Goal: Navigation & Orientation: Find specific page/section

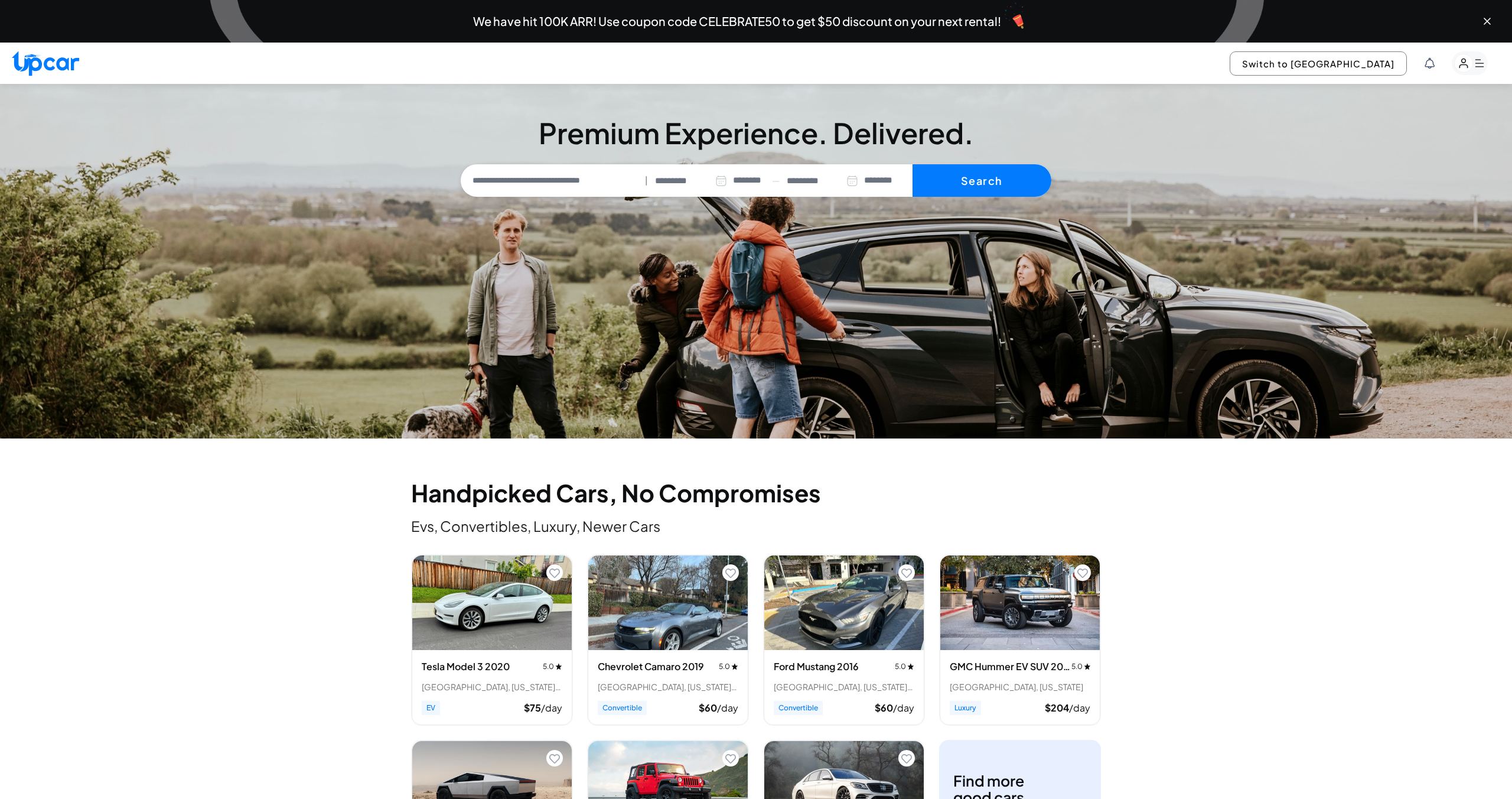
select select "********"
click at [1477, 70] on rect "button" at bounding box center [1470, 63] width 36 height 23
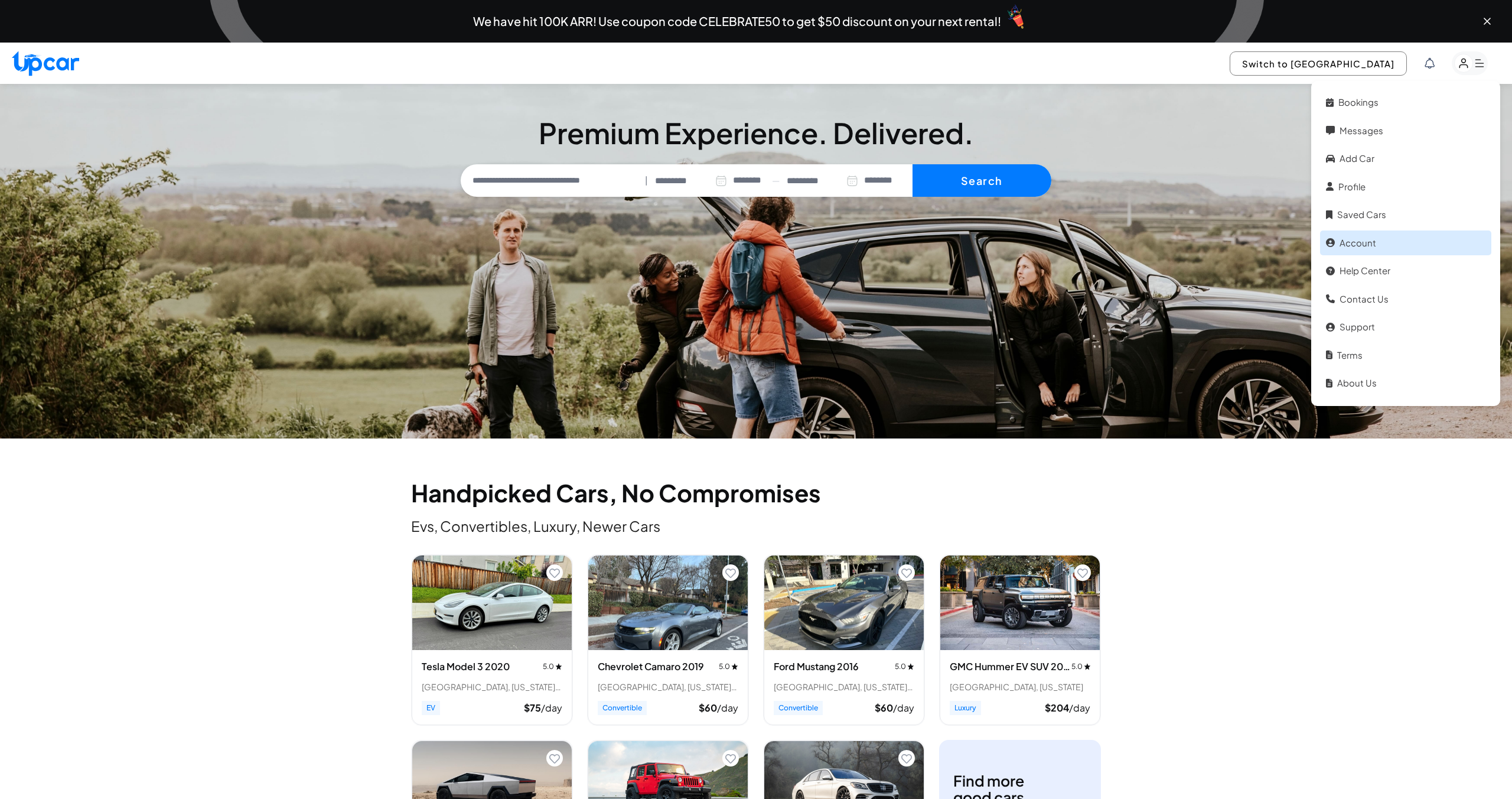
click at [1375, 240] on link "Account" at bounding box center [1405, 243] width 171 height 25
